Goal: Task Accomplishment & Management: Complete application form

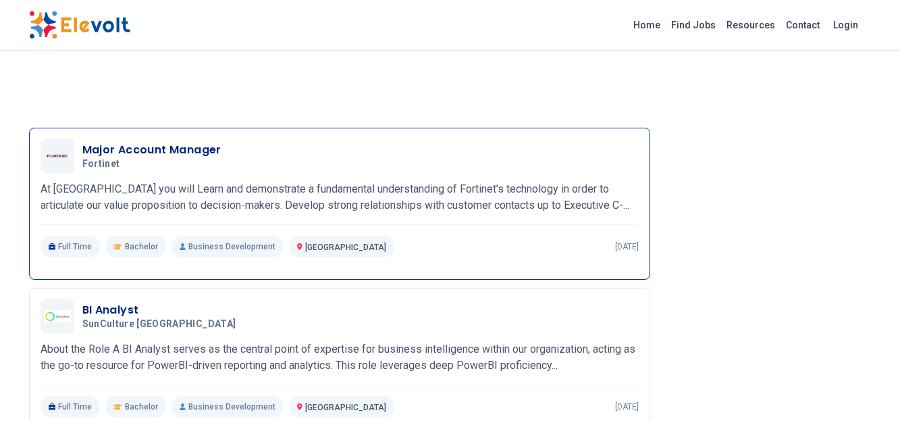
scroll to position [1350, 0]
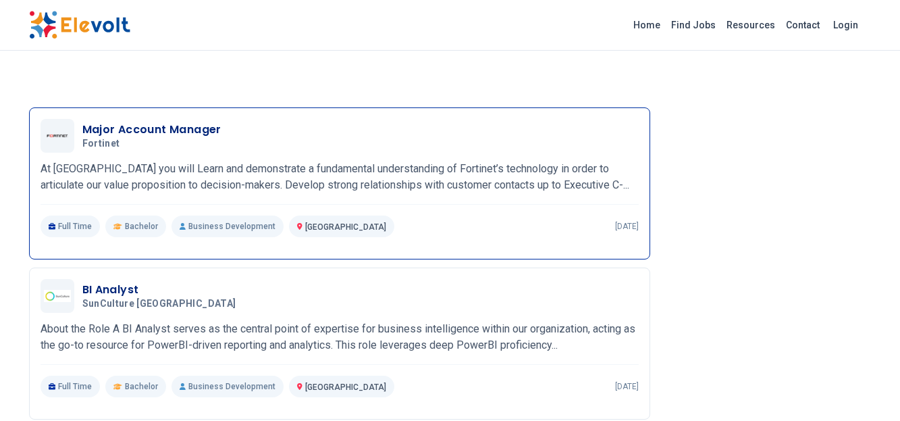
click at [157, 138] on h3 "Major Account Manager" at bounding box center [151, 130] width 139 height 16
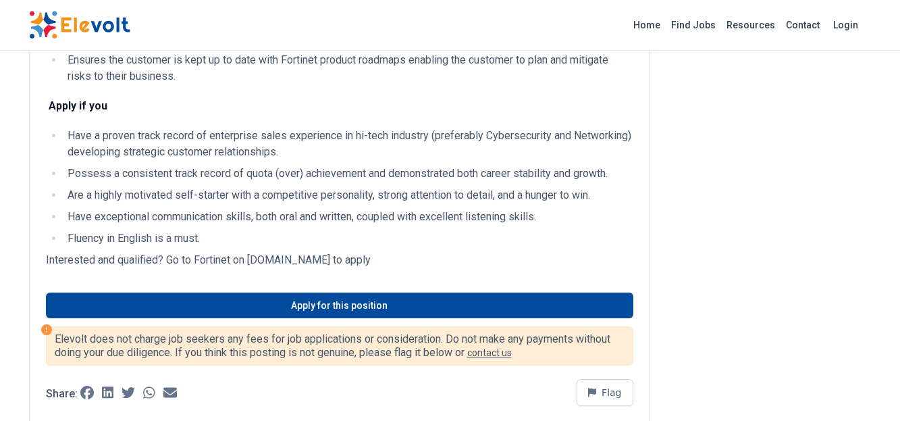
scroll to position [405, 0]
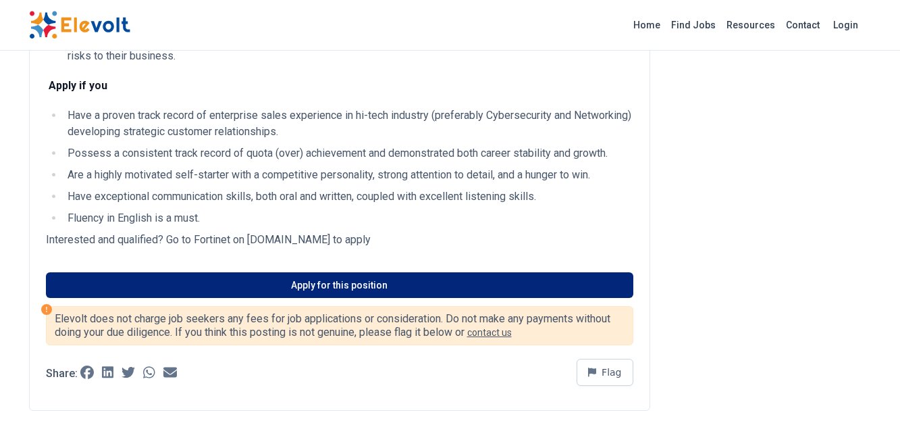
click at [313, 282] on link "Apply for this position" at bounding box center [339, 285] width 587 height 26
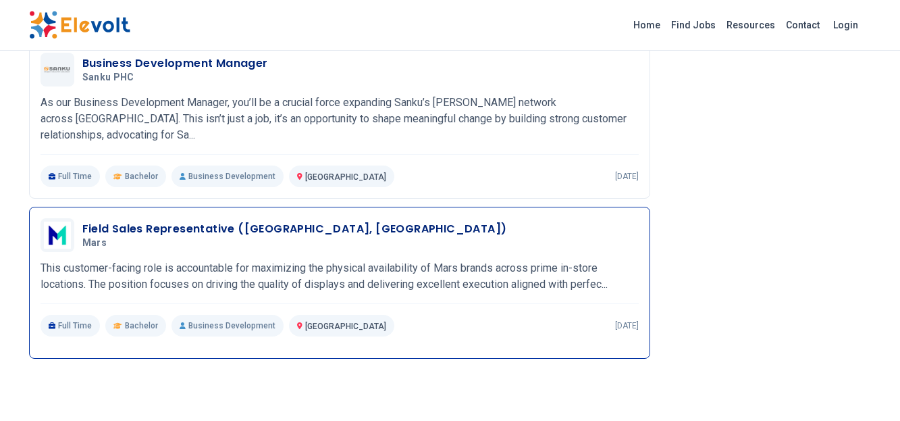
scroll to position [1013, 0]
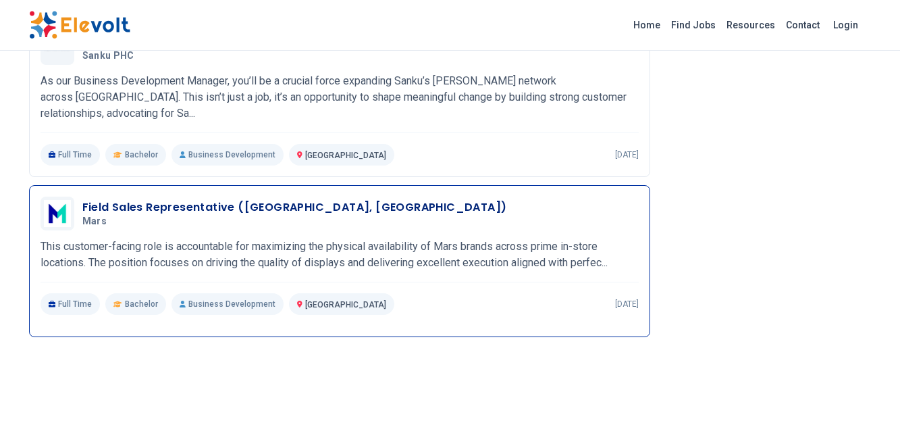
click at [265, 203] on h3 "Field Sales Representative ([GEOGRAPHIC_DATA], [GEOGRAPHIC_DATA])" at bounding box center [294, 207] width 425 height 16
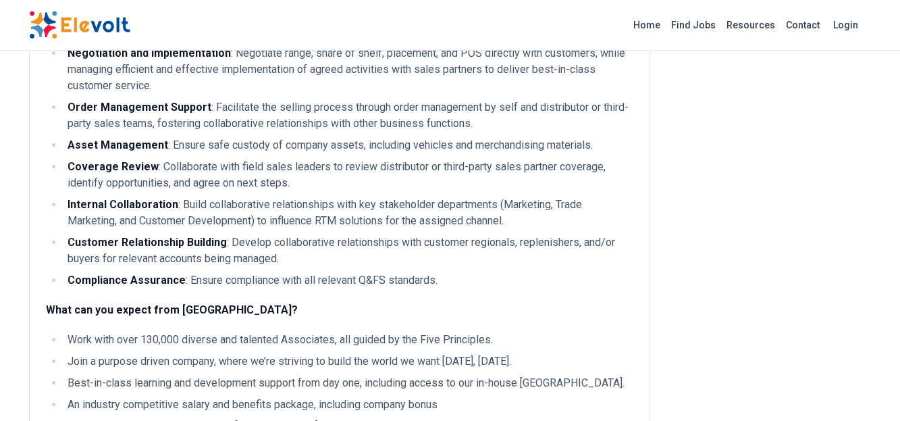
scroll to position [675, 0]
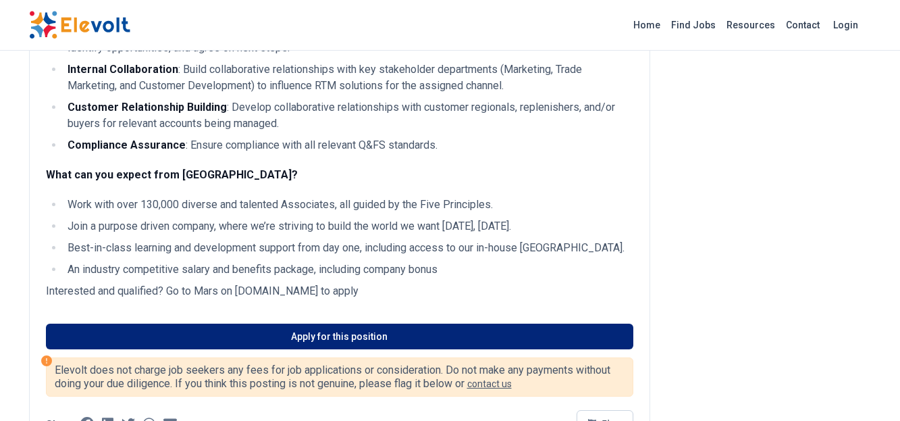
click at [321, 331] on link "Apply for this position" at bounding box center [339, 336] width 587 height 26
